Goal: Task Accomplishment & Management: Use online tool/utility

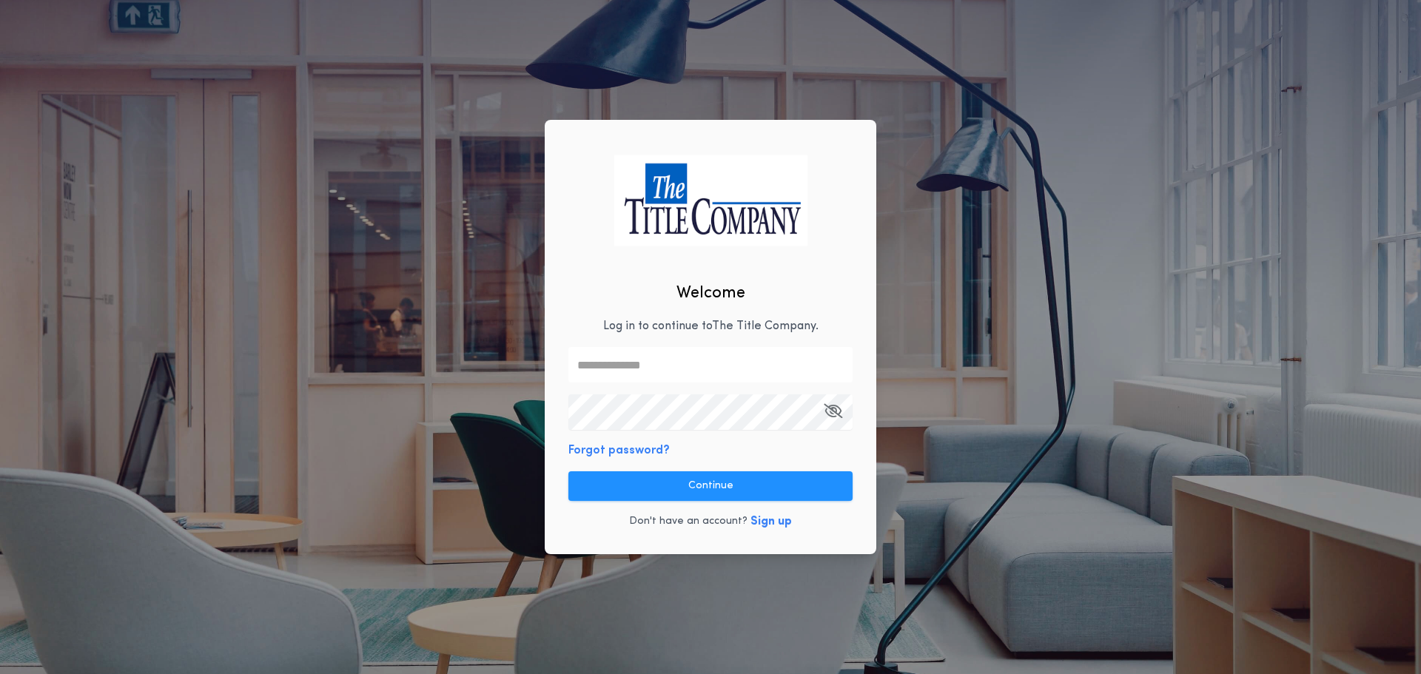
click at [595, 368] on input "text" at bounding box center [710, 365] width 284 height 36
type input "**********"
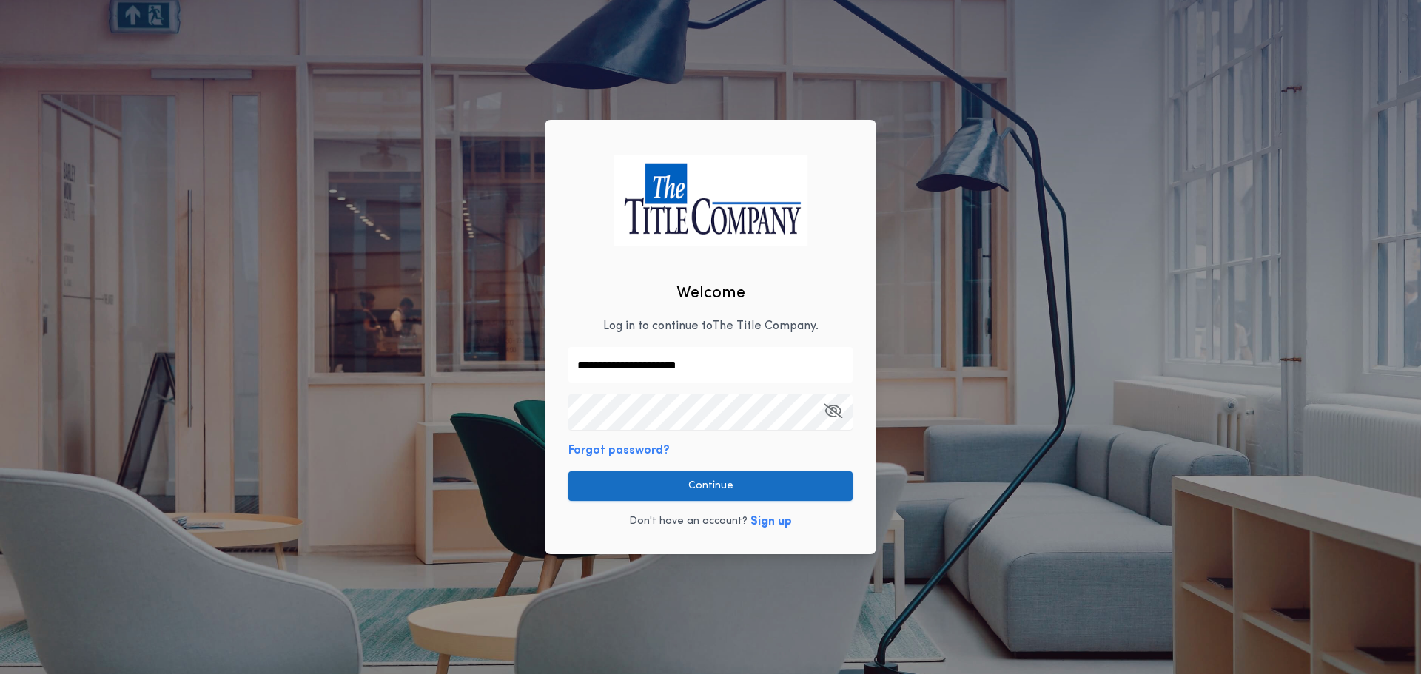
click at [653, 485] on button "Continue" at bounding box center [710, 486] width 284 height 30
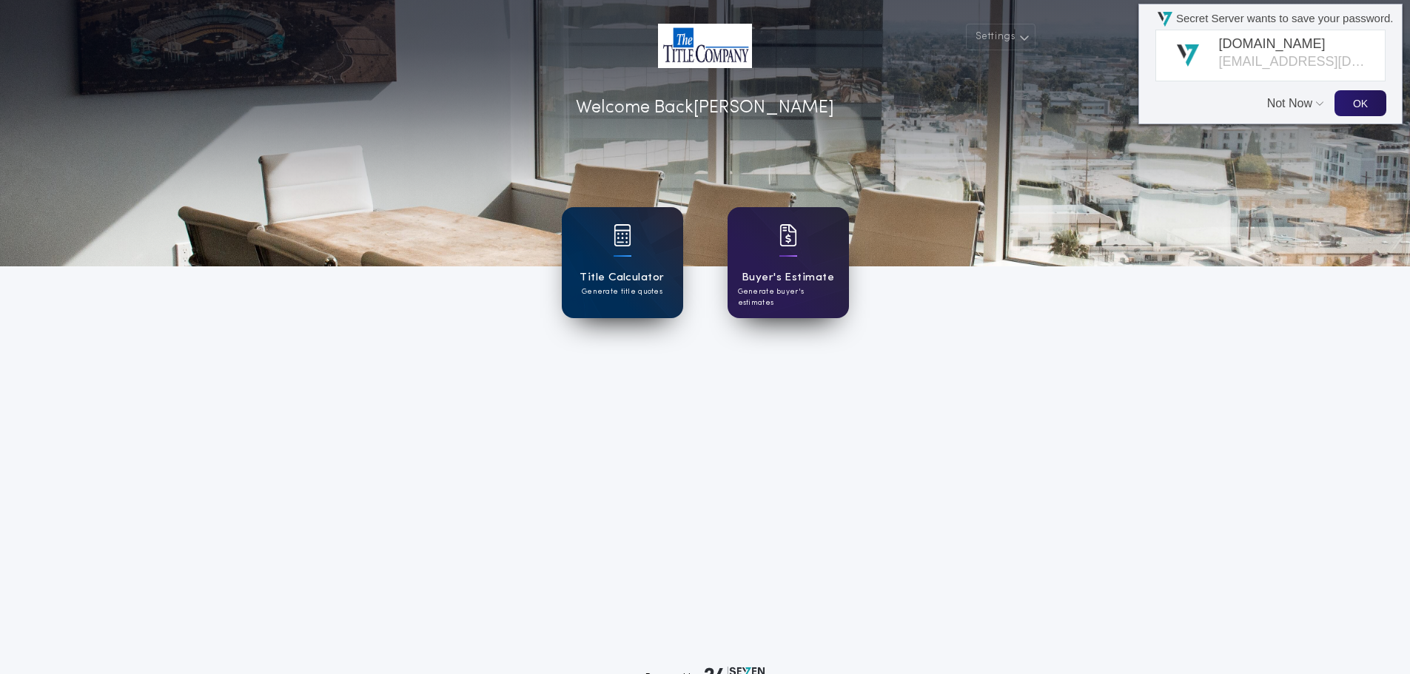
click at [1287, 103] on button "Not Now" at bounding box center [1291, 96] width 49 height 28
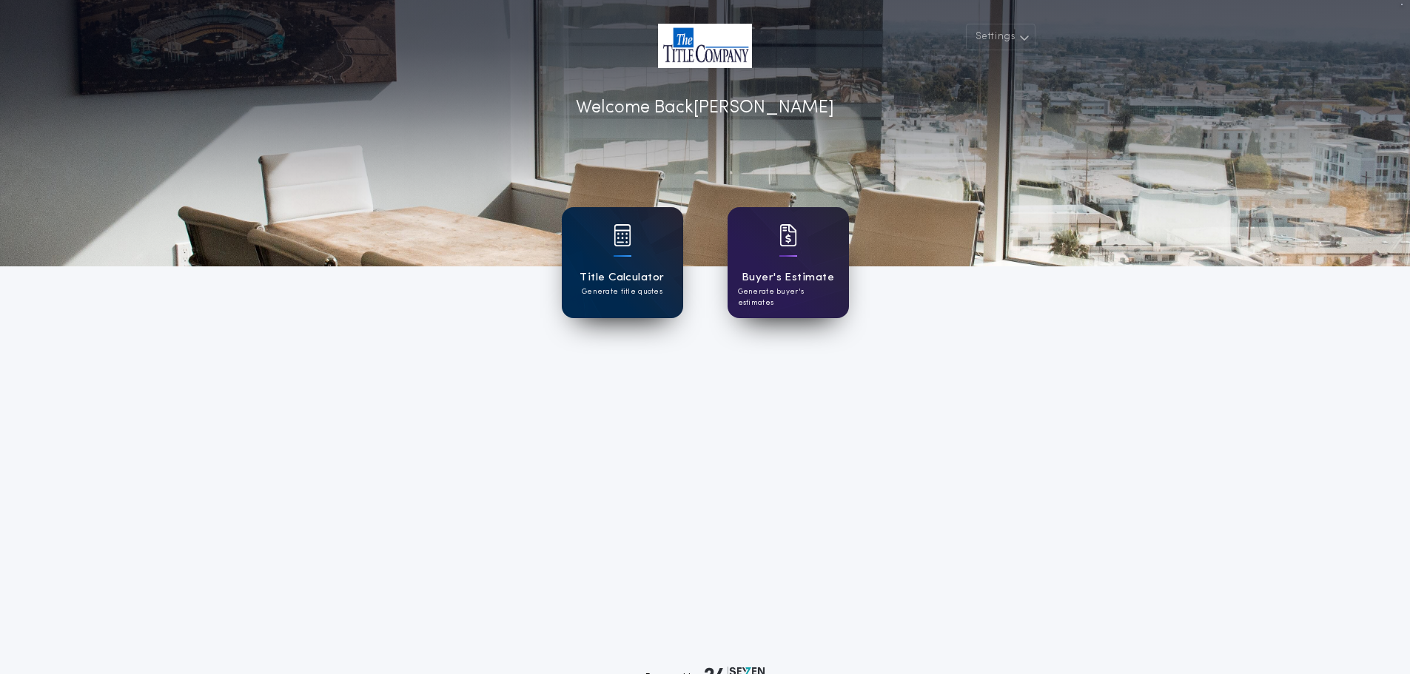
click at [628, 291] on p "Generate title quotes" at bounding box center [622, 291] width 81 height 11
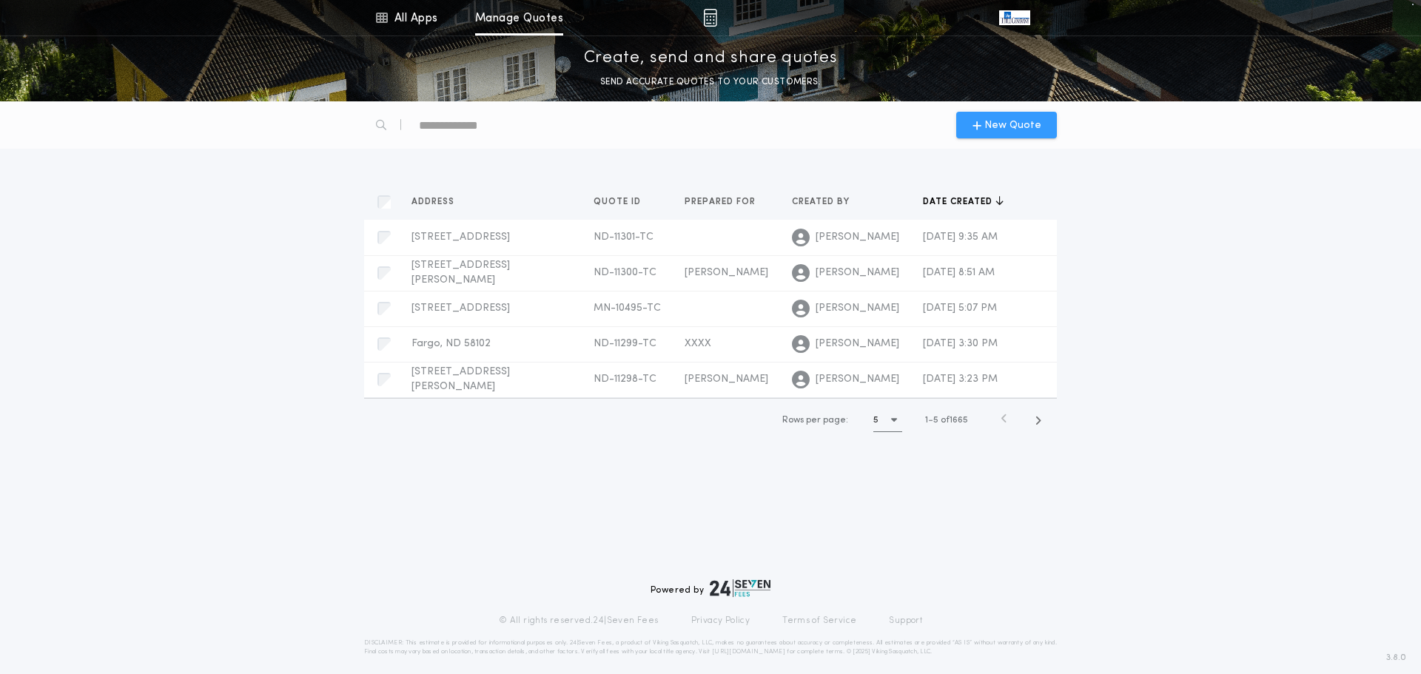
click at [970, 123] on div "New Quote" at bounding box center [1006, 125] width 101 height 27
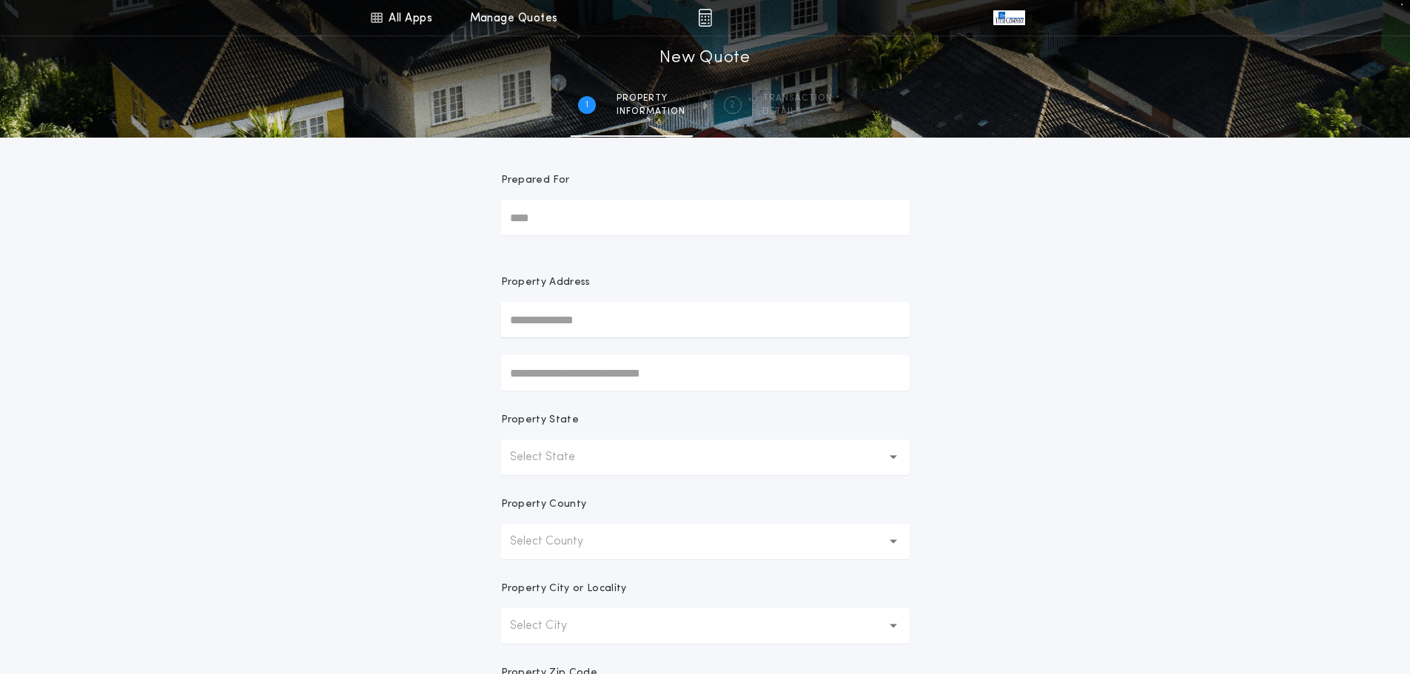
click at [609, 451] on button "Select State" at bounding box center [705, 458] width 408 height 36
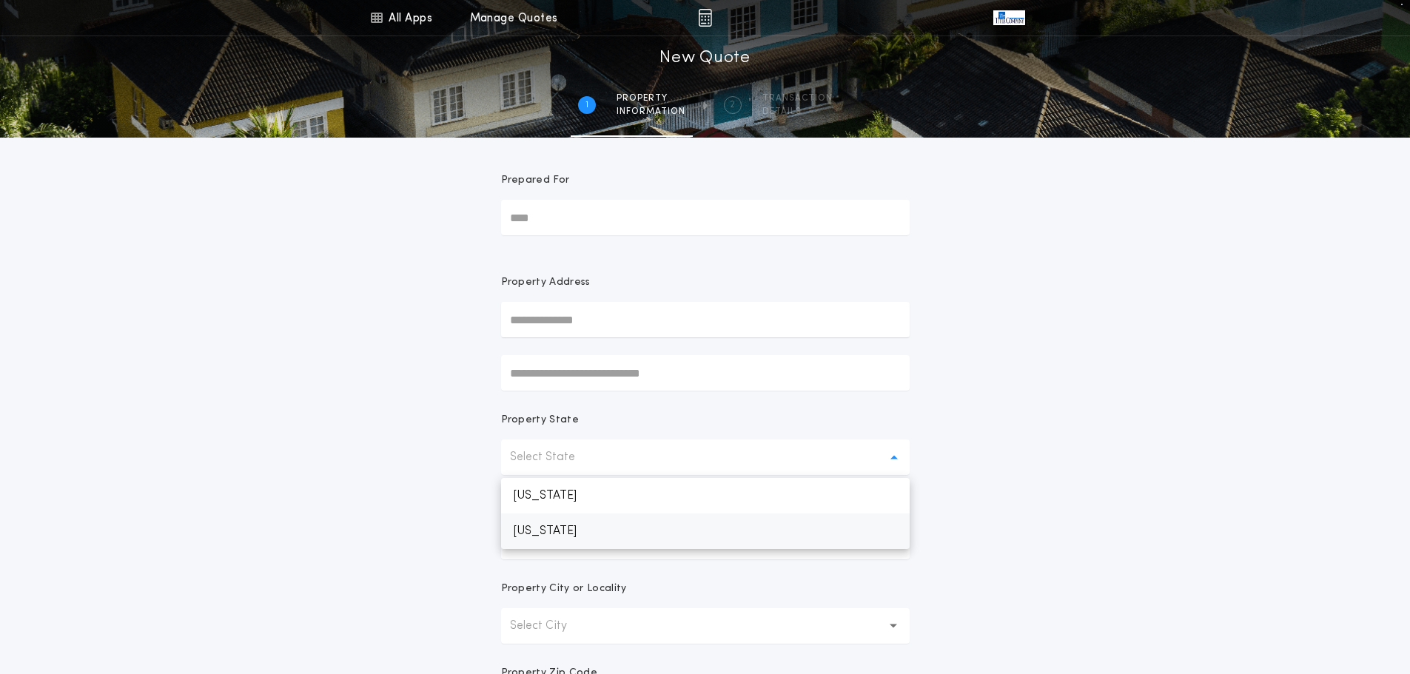
click at [579, 530] on p "[US_STATE]" at bounding box center [705, 532] width 408 height 36
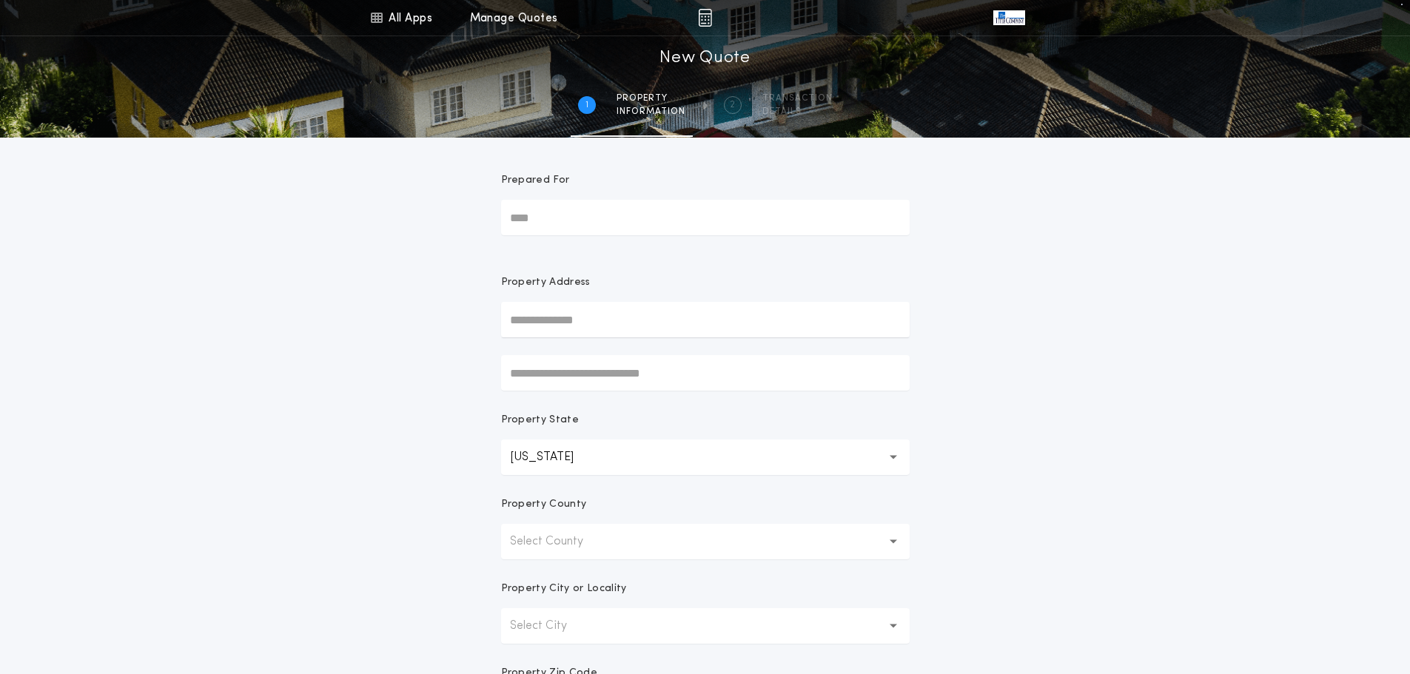
click at [575, 545] on p "Select County" at bounding box center [558, 542] width 97 height 18
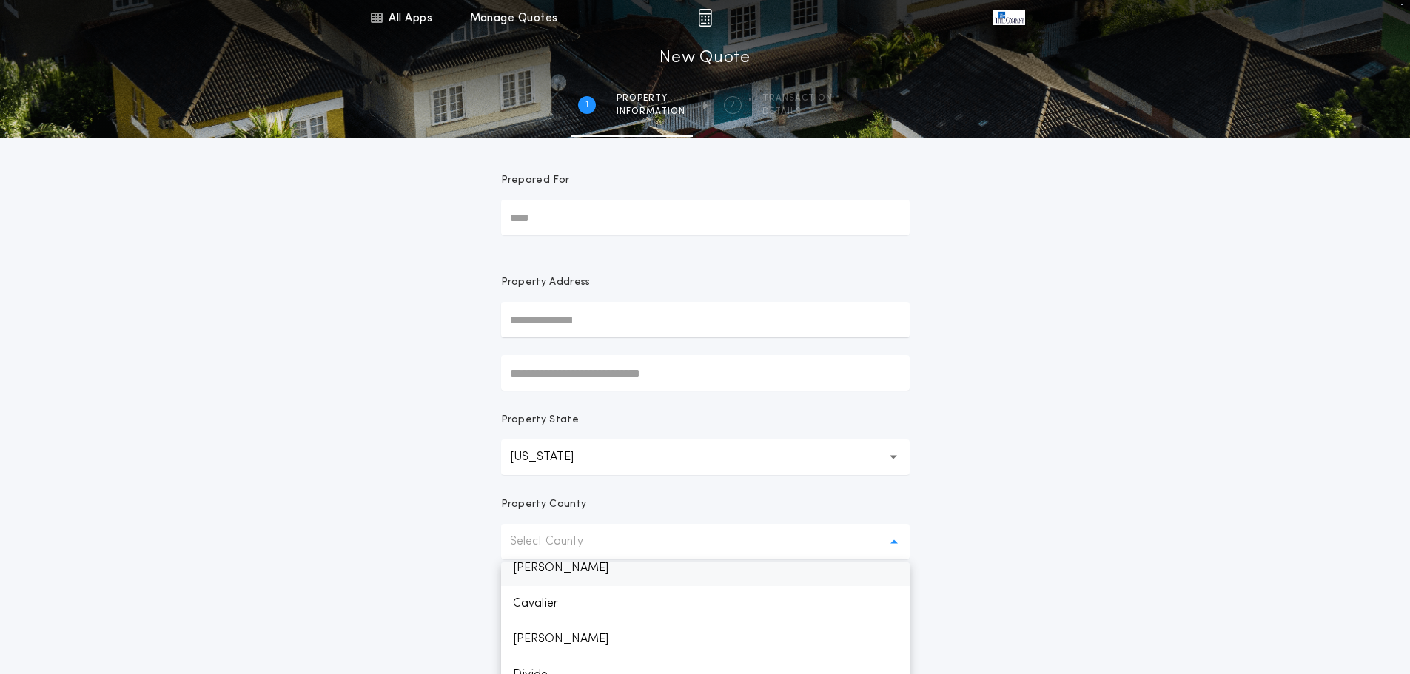
click at [545, 576] on p "[PERSON_NAME]" at bounding box center [705, 569] width 408 height 36
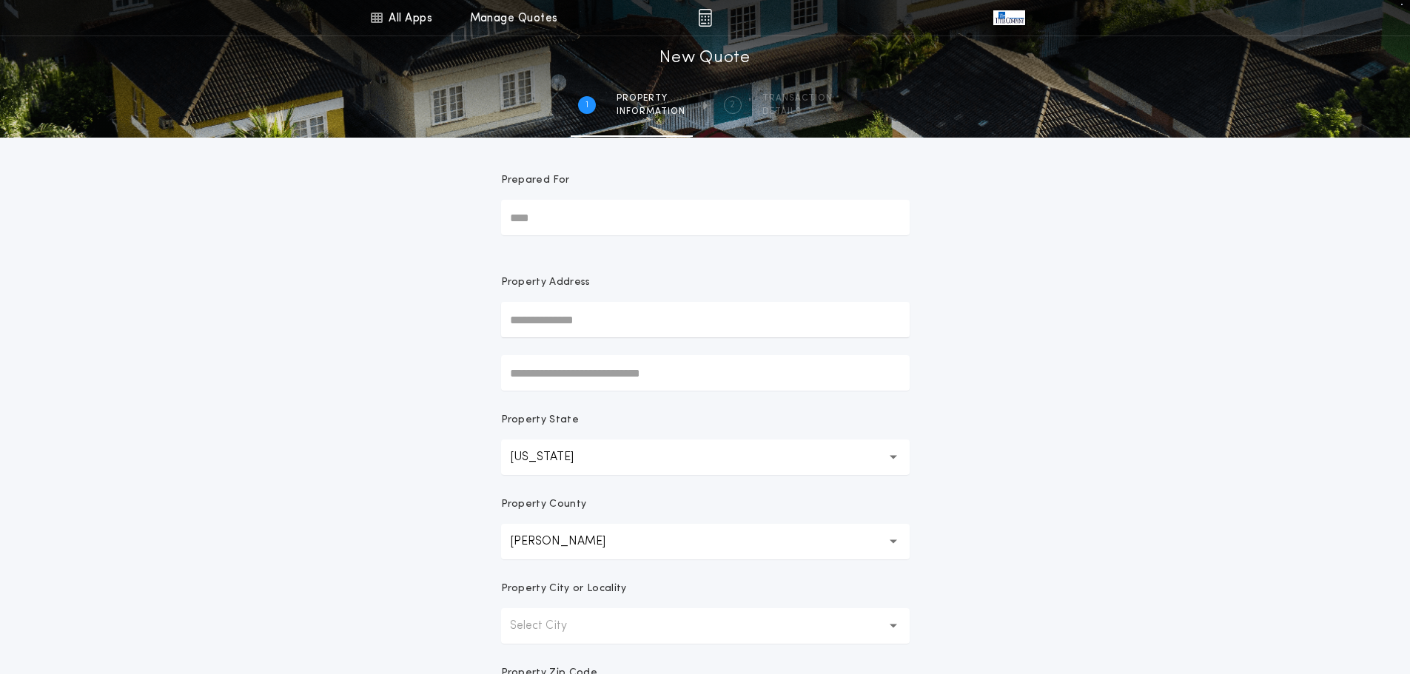
scroll to position [148, 0]
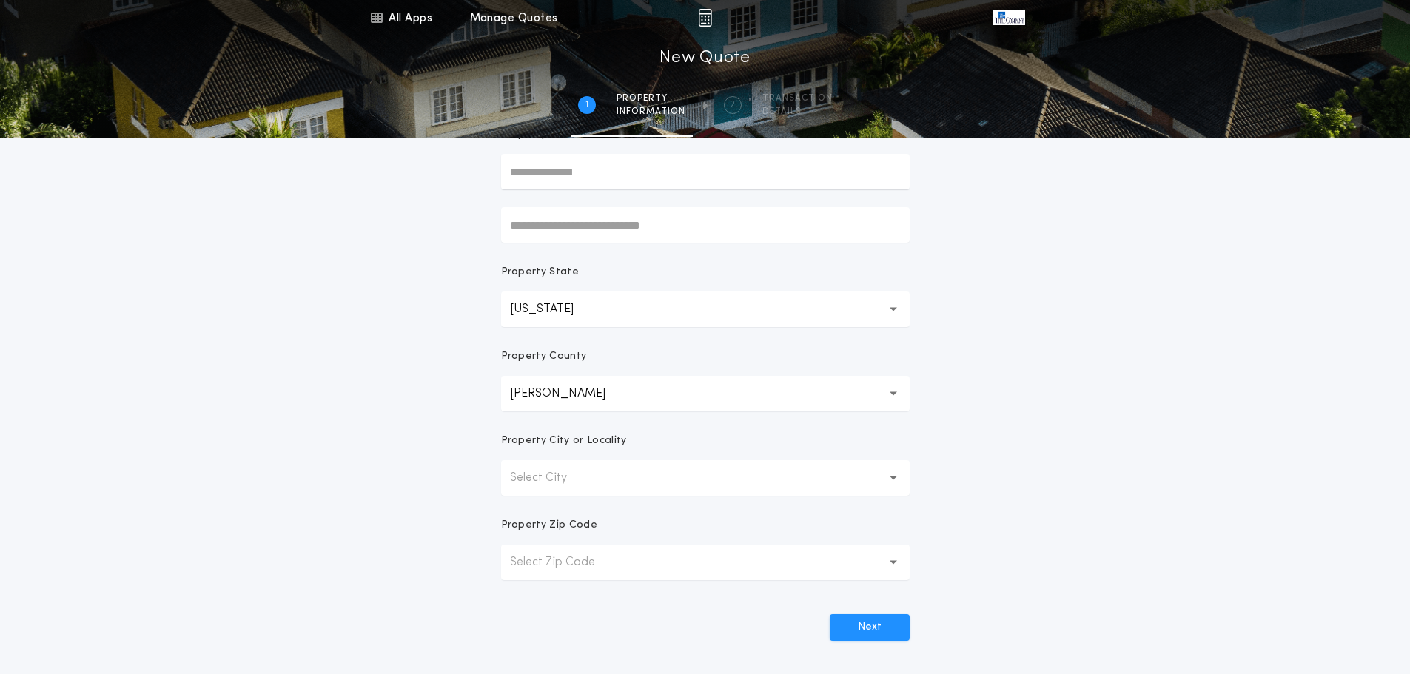
click at [567, 470] on button "Select City" at bounding box center [705, 478] width 408 height 36
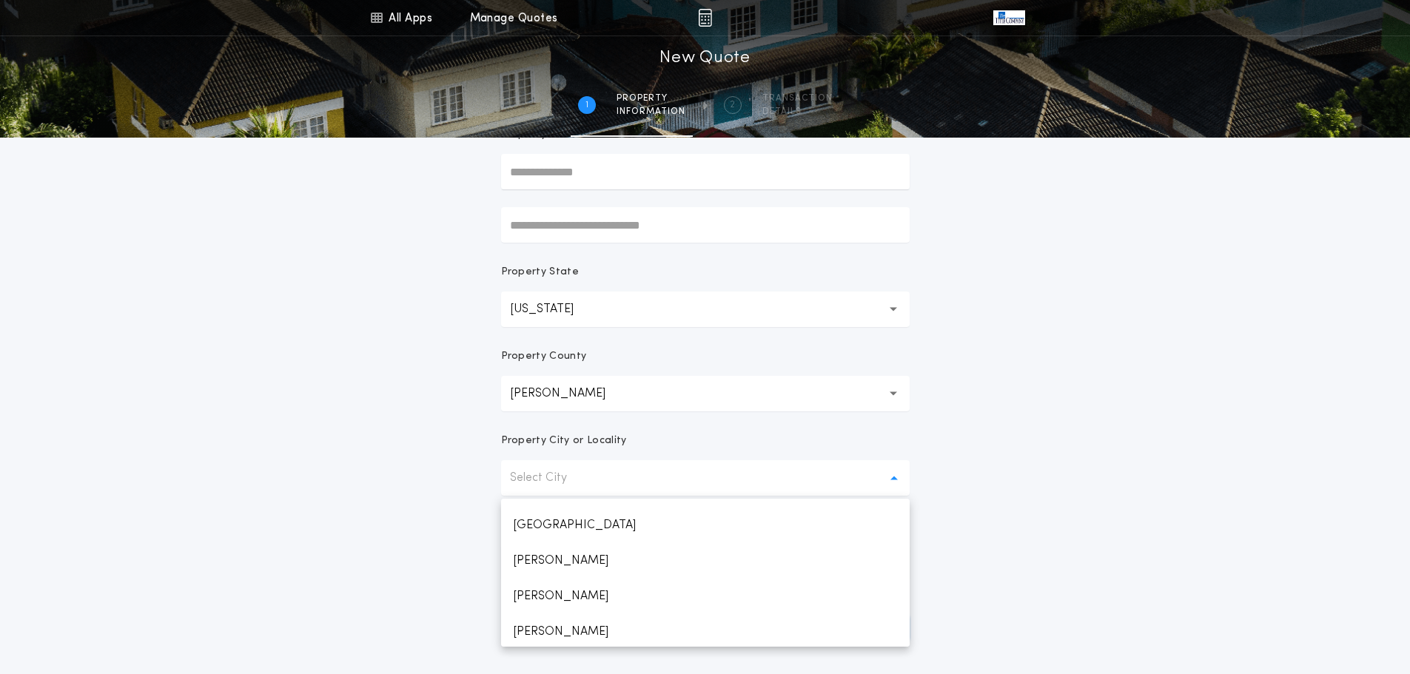
scroll to position [1699, 0]
click at [565, 521] on p "West Fargo" at bounding box center [705, 523] width 408 height 36
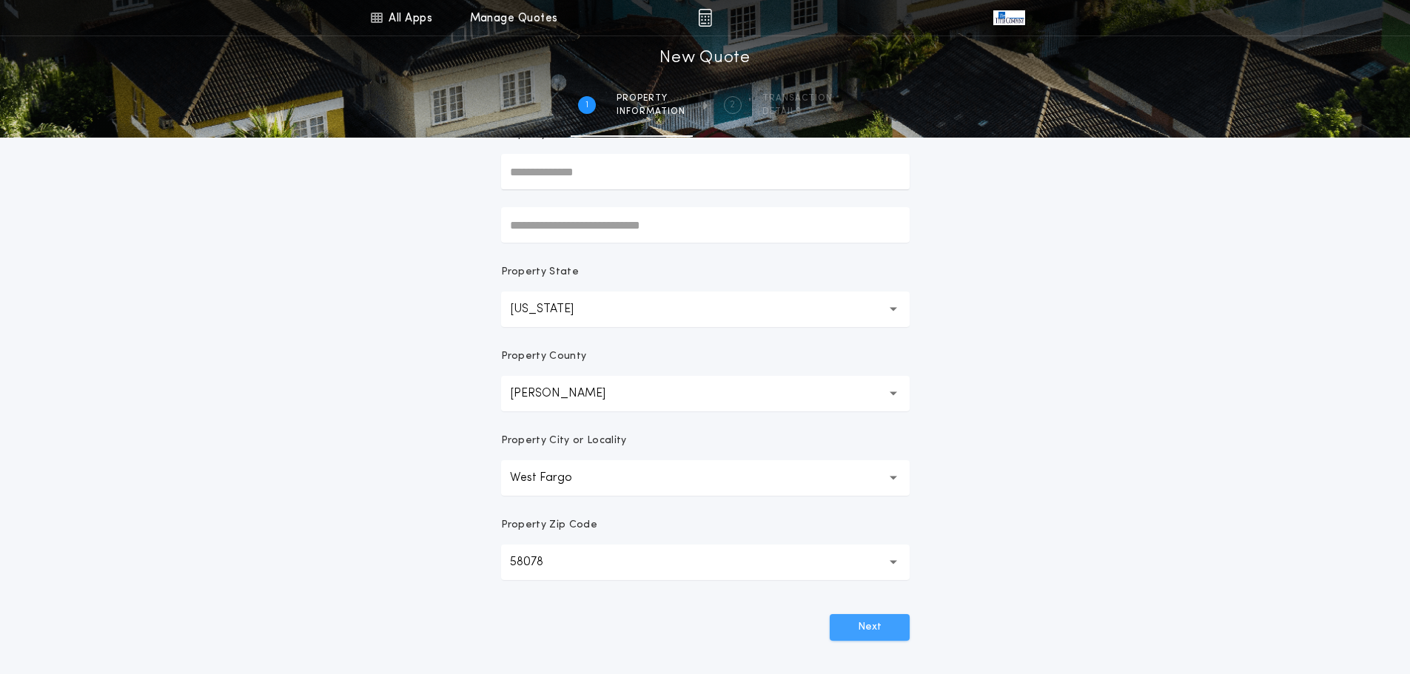
click at [866, 627] on button "Next" at bounding box center [869, 627] width 80 height 27
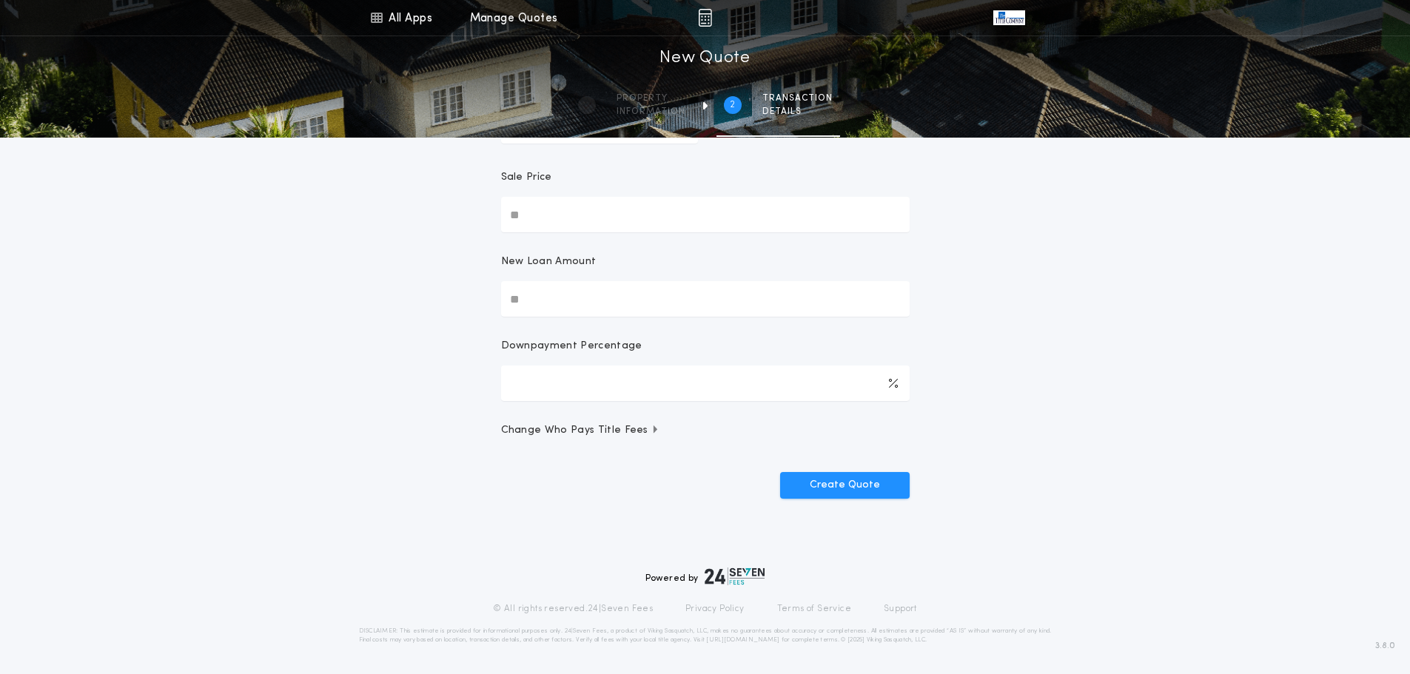
scroll to position [0, 0]
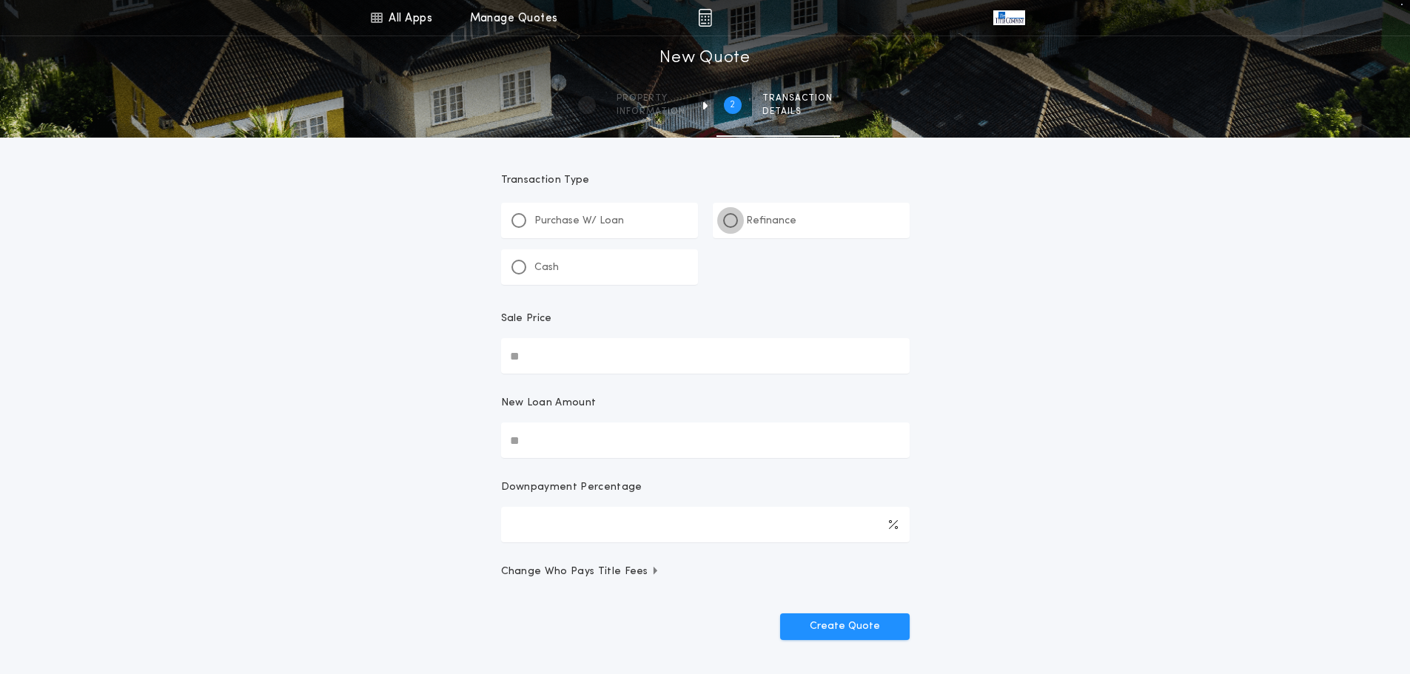
click at [727, 222] on div at bounding box center [730, 220] width 7 height 7
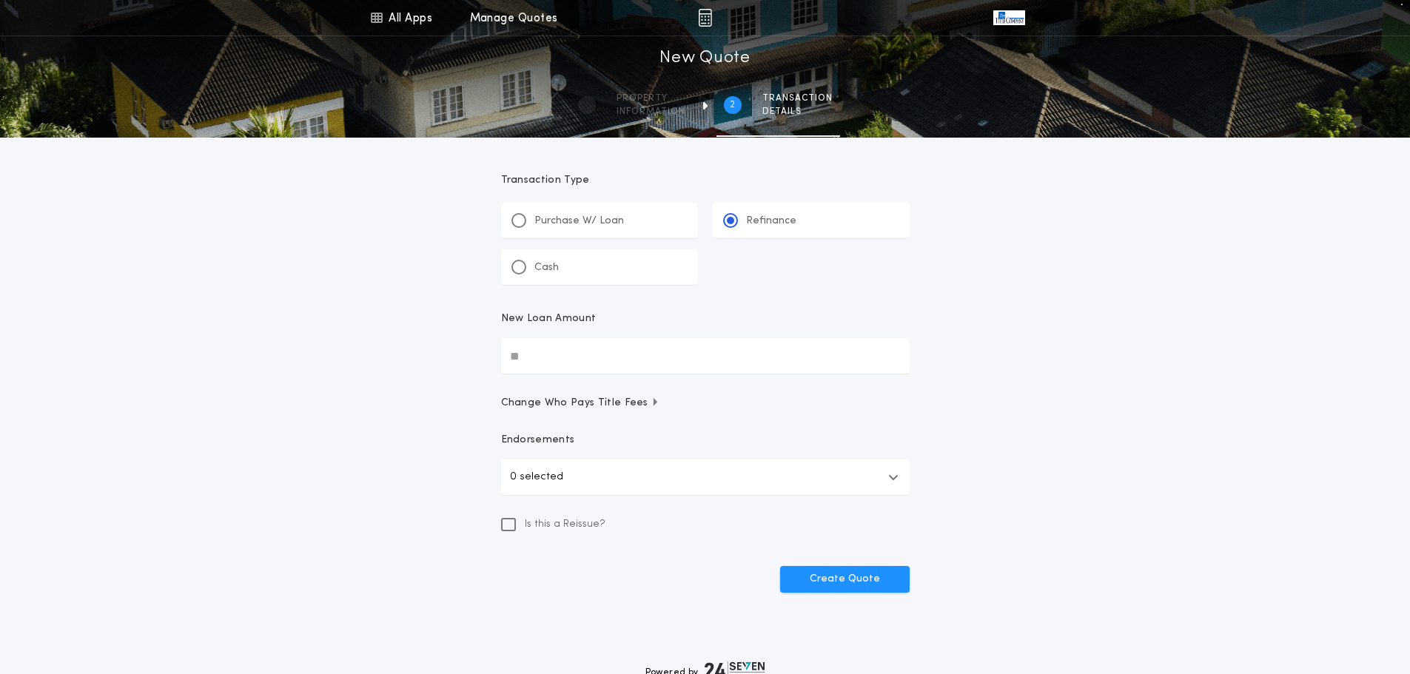
click at [539, 363] on input "New Loan Amount" at bounding box center [705, 356] width 408 height 36
type input "********"
click at [806, 586] on button "Create Quote" at bounding box center [844, 579] width 129 height 27
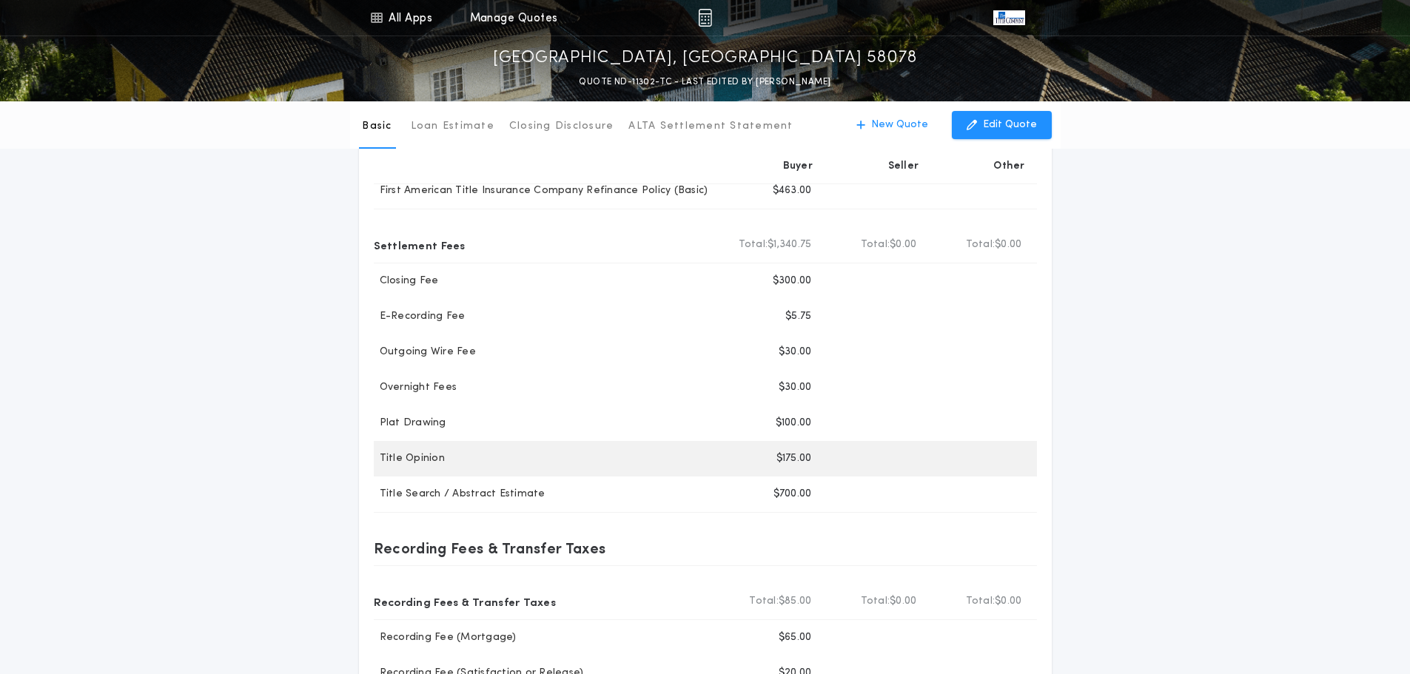
scroll to position [296, 0]
